Goal: Task Accomplishment & Management: Use online tool/utility

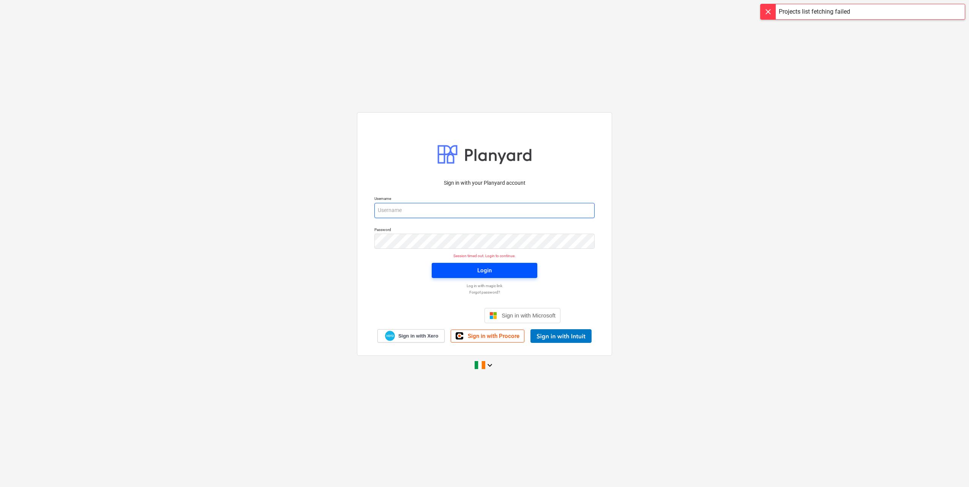
type input "[EMAIL_ADDRESS][DOMAIN_NAME]"
click at [481, 270] on div "Login" at bounding box center [484, 271] width 14 height 10
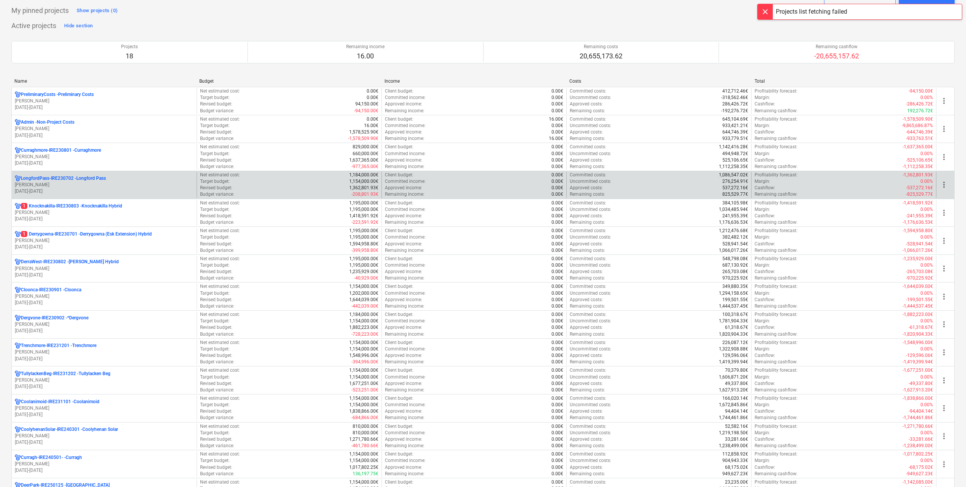
scroll to position [76, 0]
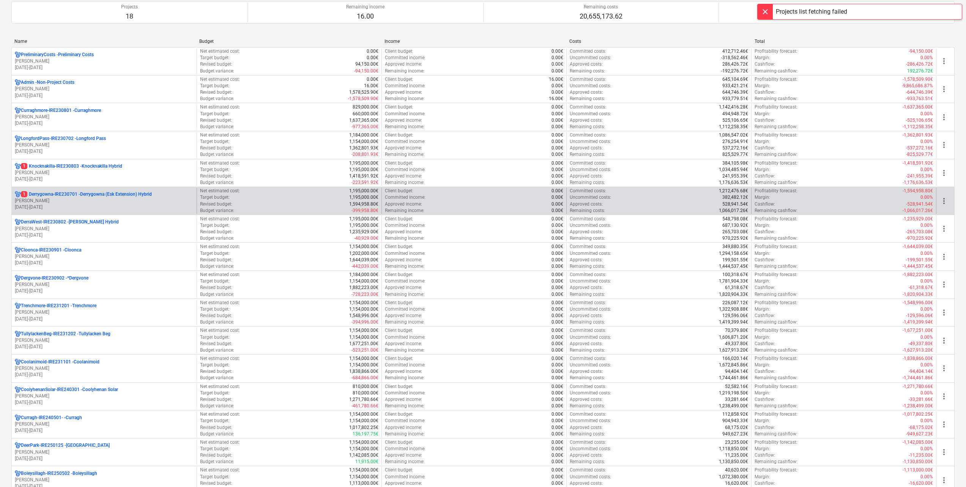
click at [84, 202] on p "c. langley" at bounding box center [104, 201] width 179 height 6
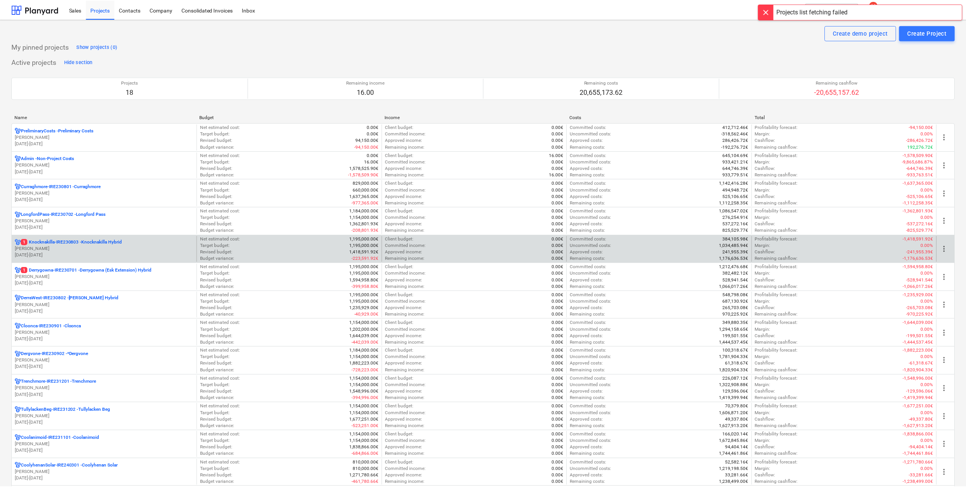
scroll to position [76, 0]
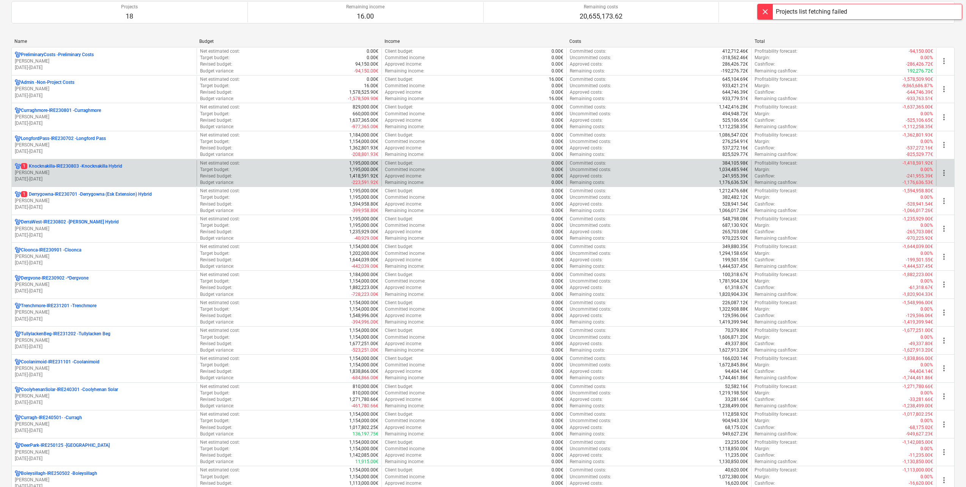
click at [74, 177] on p "01.01.2024 - 31.03.2027" at bounding box center [104, 179] width 179 height 6
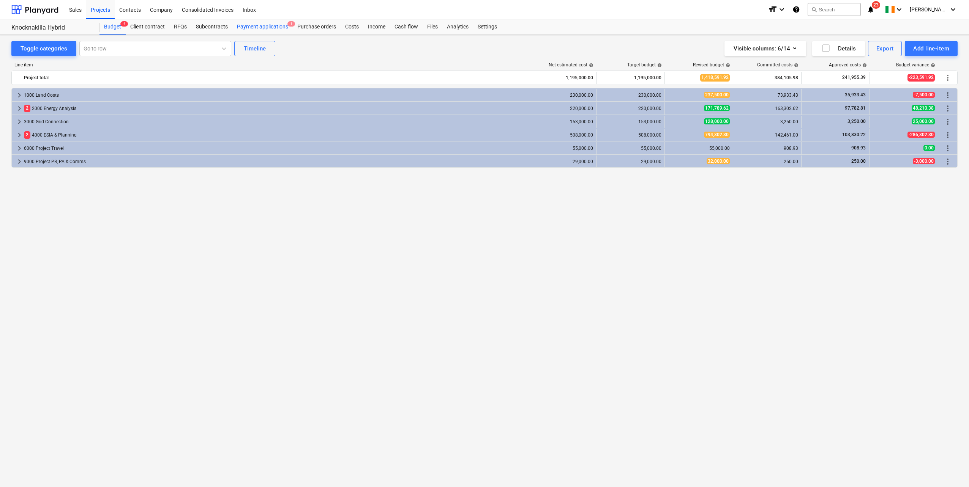
click at [265, 26] on div "Payment applications 1" at bounding box center [262, 26] width 60 height 15
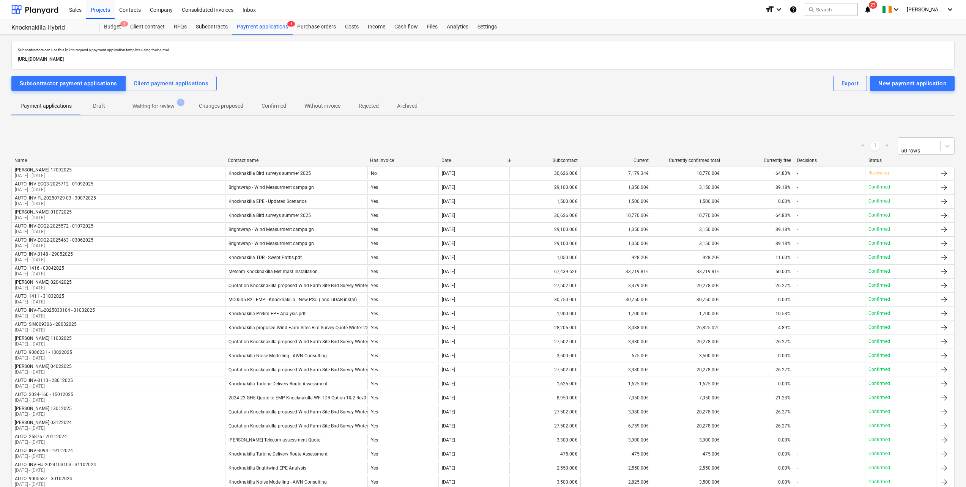
click at [169, 109] on p "Waiting for review" at bounding box center [153, 107] width 42 height 8
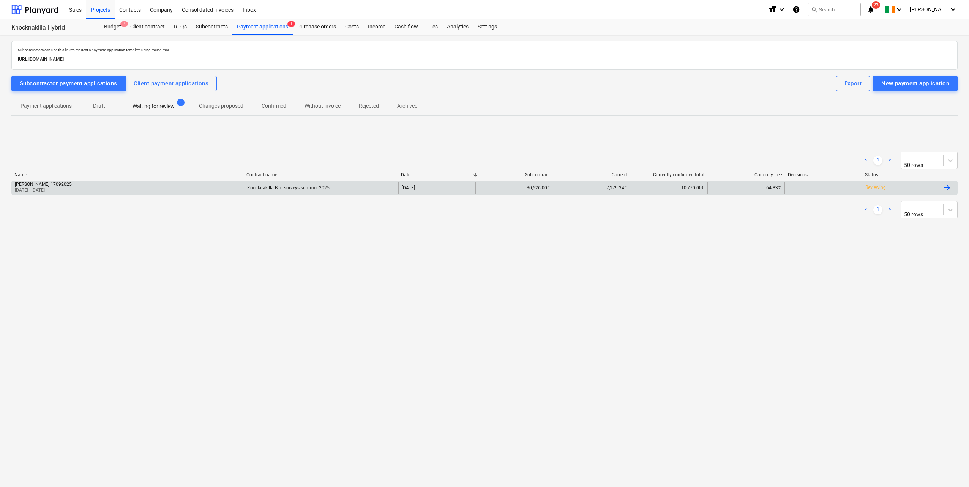
click at [128, 195] on div "Fehily Timoney 17092025 01 Jul 2025 - 31 Aug 2025 Knocknakilla Bird surveys sum…" at bounding box center [484, 188] width 946 height 14
click at [221, 192] on div "Fehily Timoney 17092025 01 Jul 2025 - 31 Aug 2025" at bounding box center [128, 188] width 232 height 12
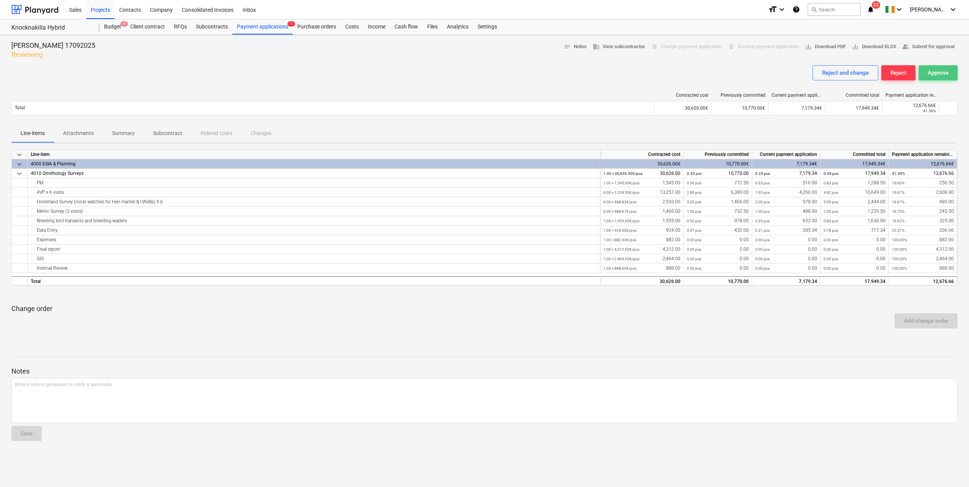
click at [941, 74] on div "Approve" at bounding box center [937, 73] width 21 height 10
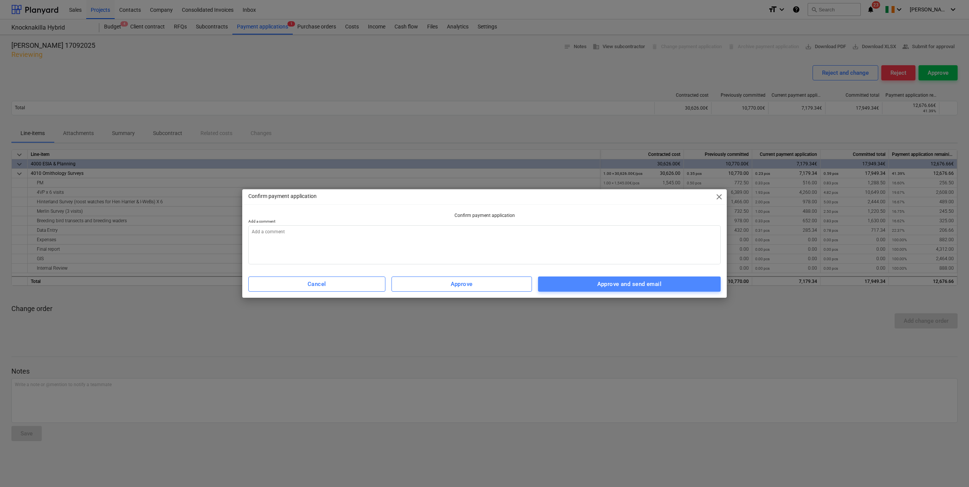
click at [652, 285] on div "Approve and send email" at bounding box center [629, 284] width 64 height 10
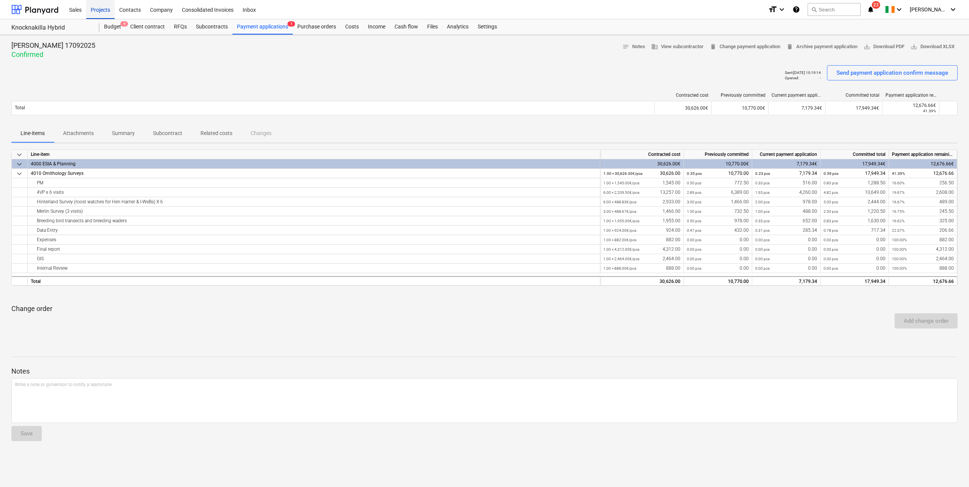
click at [97, 8] on div "Projects" at bounding box center [100, 9] width 28 height 19
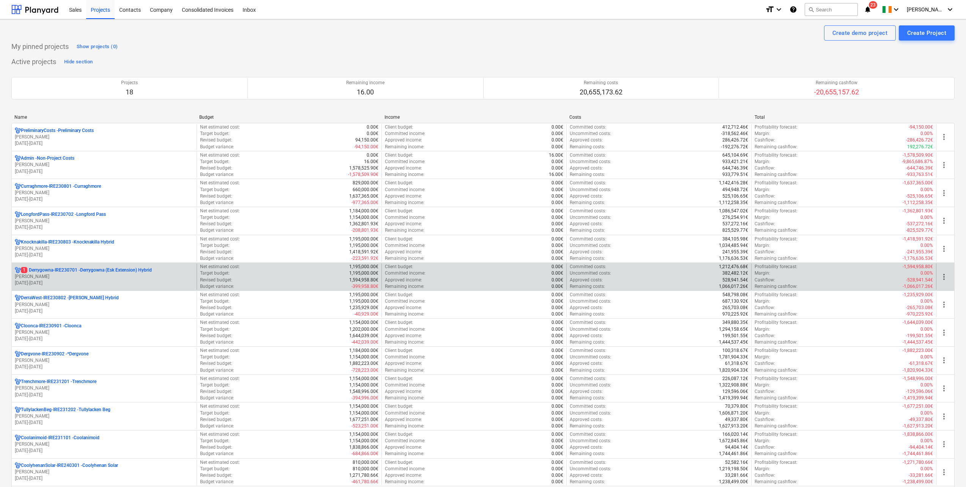
click at [106, 274] on p "c. langley" at bounding box center [104, 277] width 179 height 6
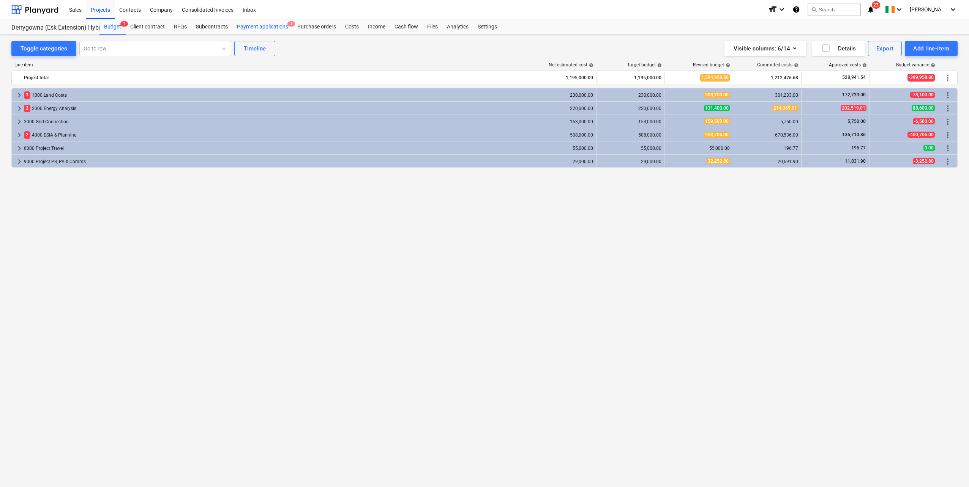
click at [253, 29] on div "Payment applications 1" at bounding box center [262, 26] width 60 height 15
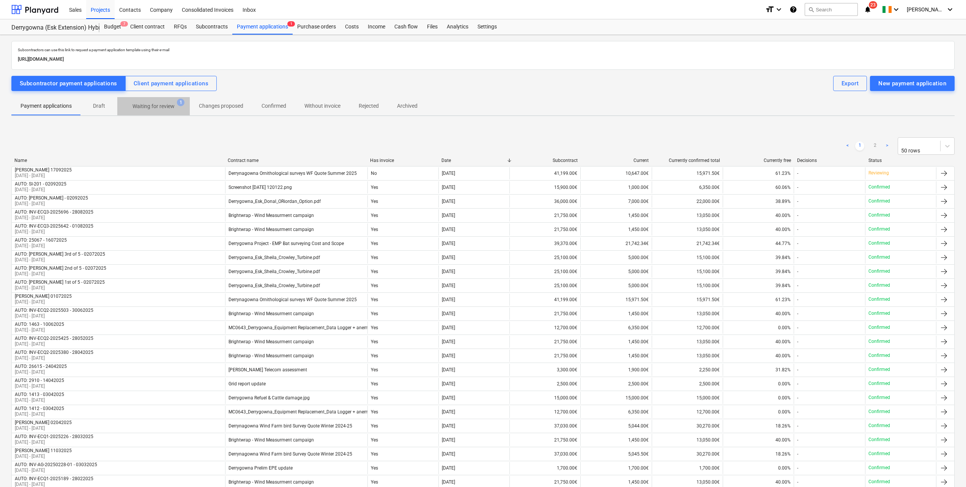
click at [145, 108] on p "Waiting for review" at bounding box center [153, 107] width 42 height 8
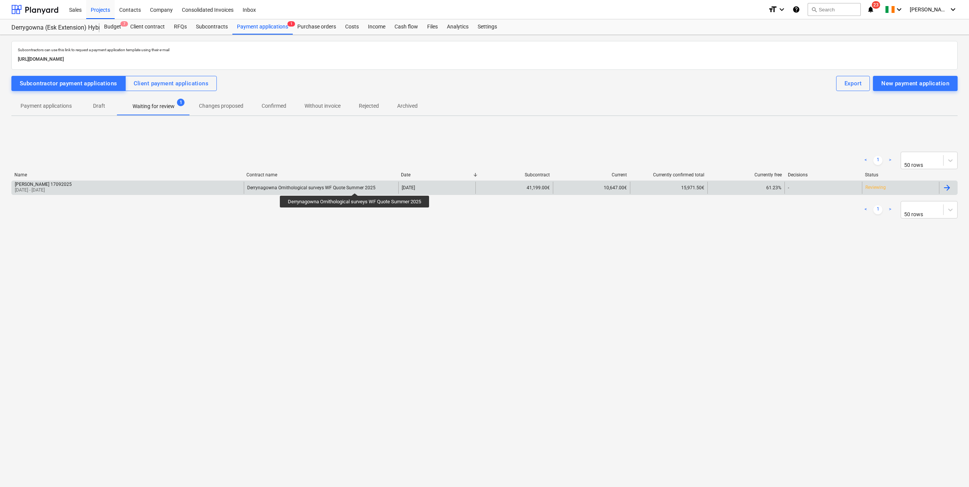
click at [356, 186] on div "Derrynagowna Ornithological surveys WF Quote Summer 2025" at bounding box center [311, 187] width 128 height 5
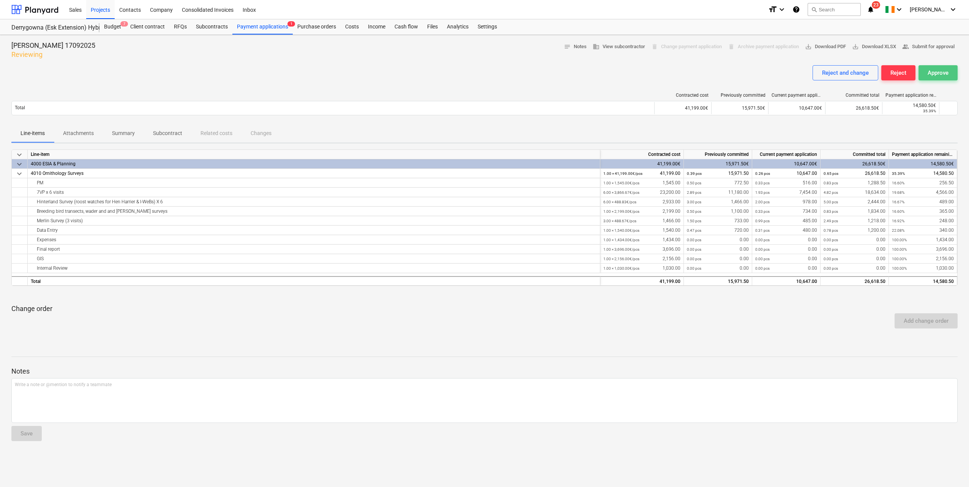
click at [938, 75] on div "Approve" at bounding box center [937, 73] width 21 height 10
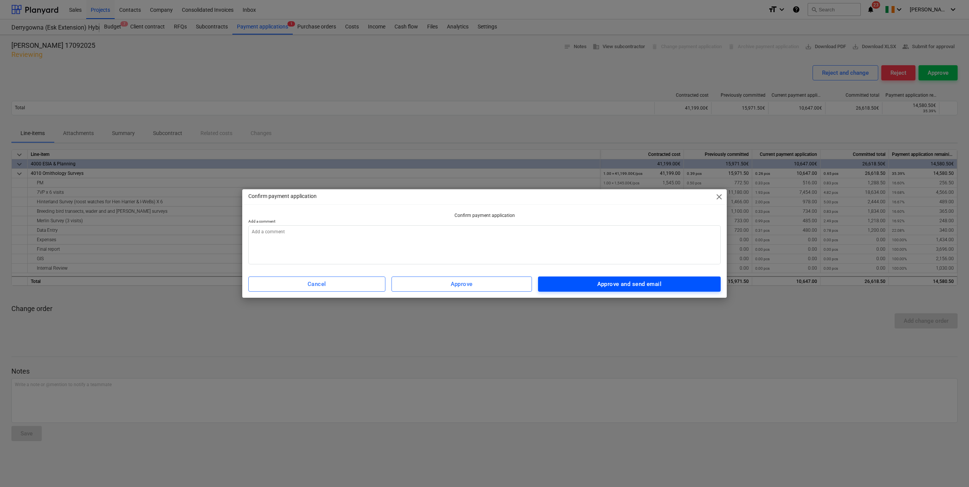
click at [613, 285] on div "Approve and send email" at bounding box center [629, 284] width 64 height 10
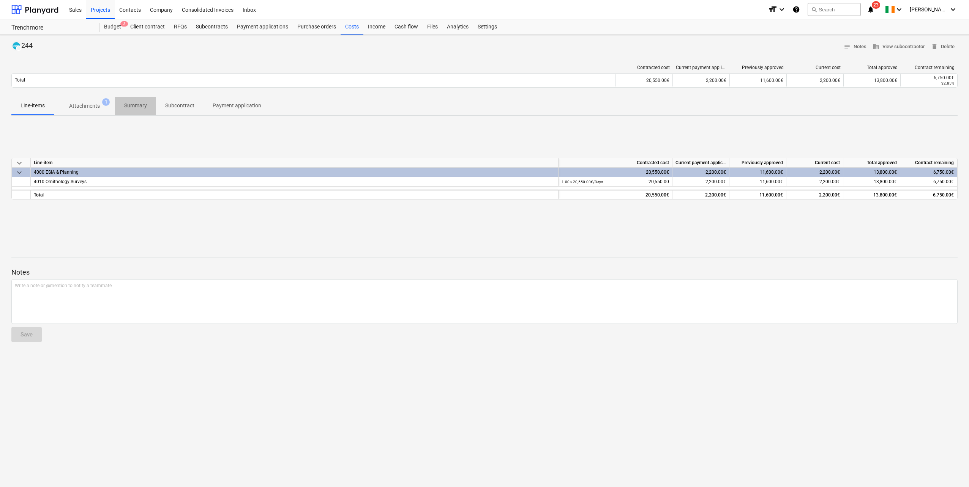
click at [132, 106] on p "Summary" at bounding box center [135, 106] width 23 height 8
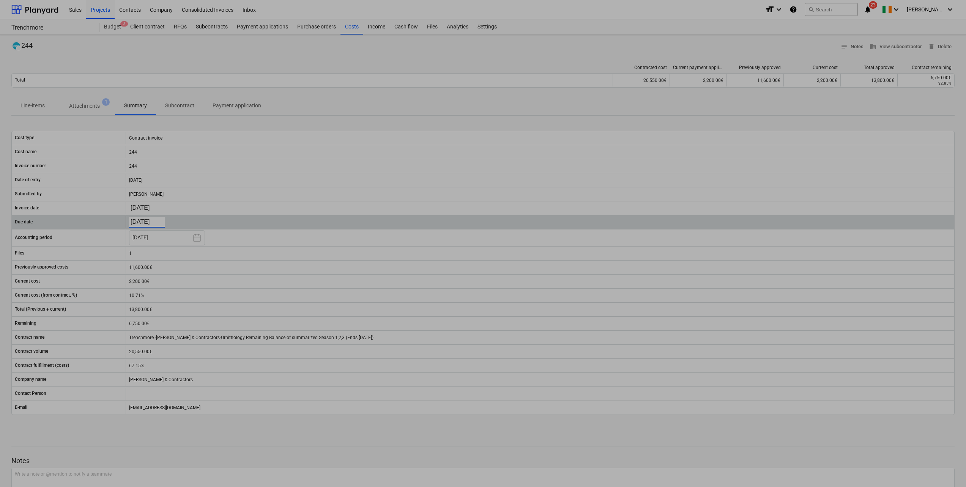
click at [157, 219] on body "Sales Projects Contacts Company Consolidated Invoices Inbox format_size keyboar…" at bounding box center [483, 243] width 966 height 487
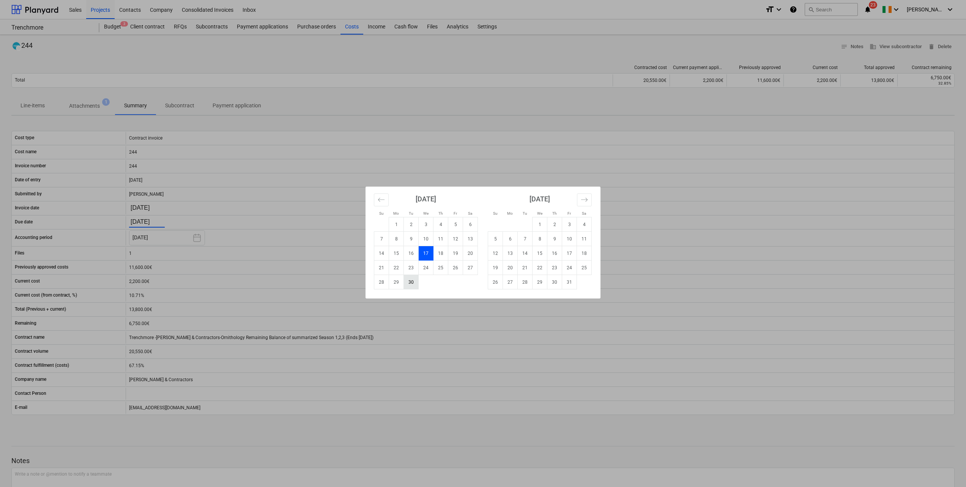
click at [411, 282] on td "30" at bounding box center [411, 282] width 15 height 14
type input "[DATE]"
